Goal: Information Seeking & Learning: Find specific fact

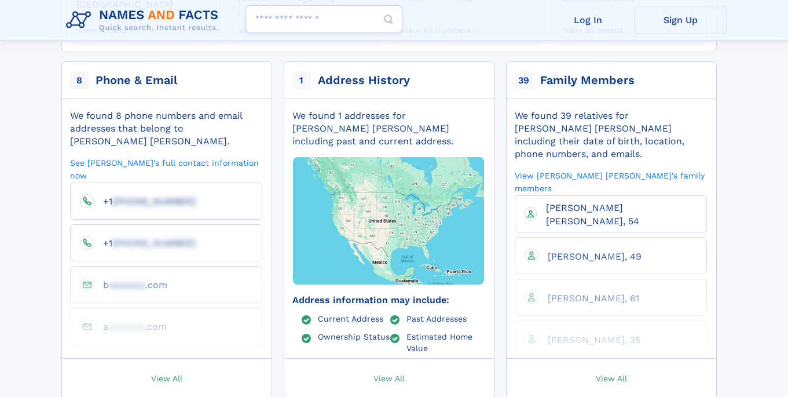
scroll to position [223, 0]
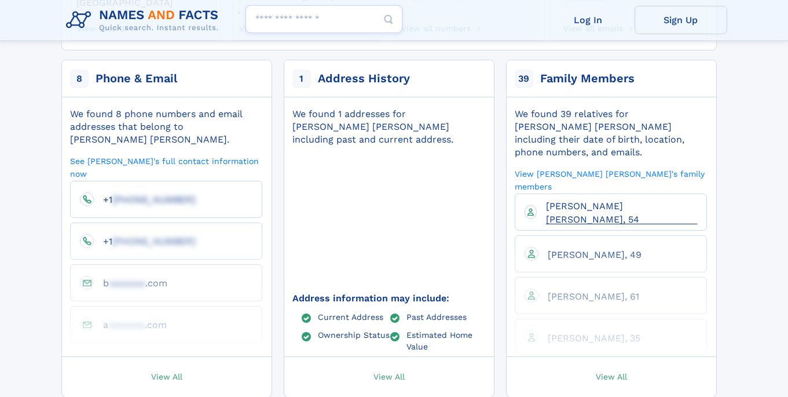
click at [614, 200] on span "[PERSON_NAME] [PERSON_NAME], 54" at bounding box center [592, 212] width 93 height 24
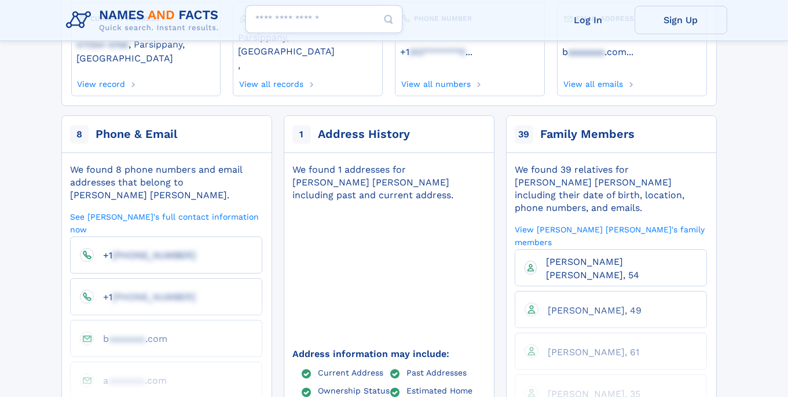
scroll to position [0, 0]
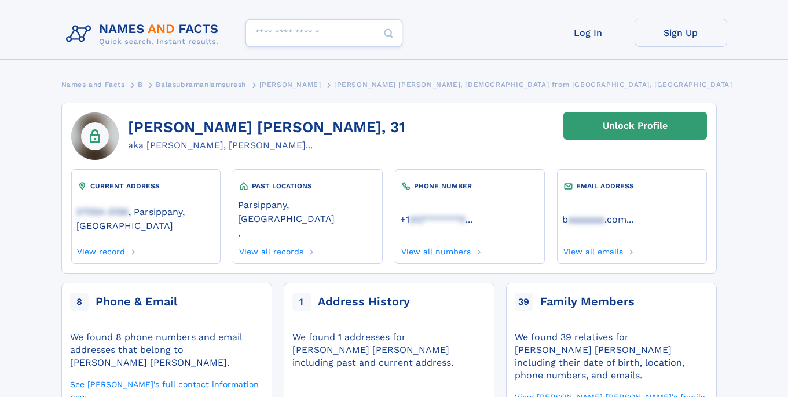
drag, startPoint x: 372, startPoint y: 126, endPoint x: 131, endPoint y: 124, distance: 240.3
click at [131, 124] on h1 "[PERSON_NAME] [PERSON_NAME], 31" at bounding box center [266, 127] width 277 height 17
copy h1 "[PERSON_NAME] [PERSON_NAME]"
